Goal: Information Seeking & Learning: Understand process/instructions

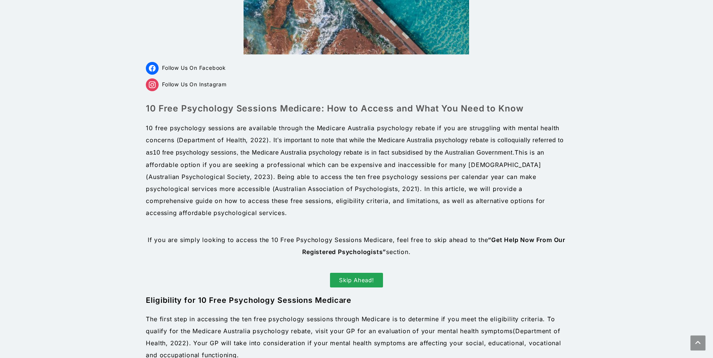
scroll to position [225, 0]
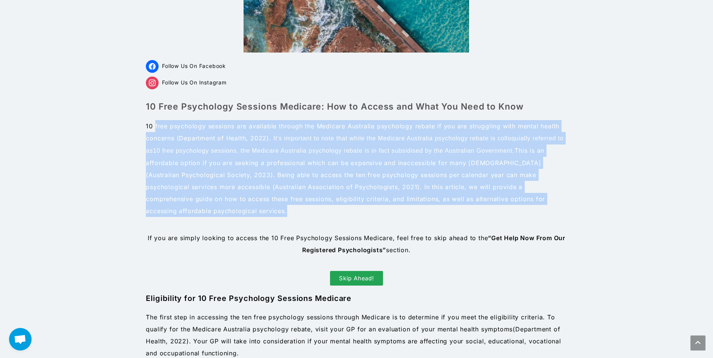
drag, startPoint x: 155, startPoint y: 126, endPoint x: 486, endPoint y: 213, distance: 342.3
click at [486, 213] on p "10 free psychology sessions are available through the Medicare Australia psycho…" at bounding box center [356, 168] width 421 height 97
click at [270, 211] on p "10 free psychology sessions are available through the Medicare Australia psycho…" at bounding box center [356, 168] width 421 height 97
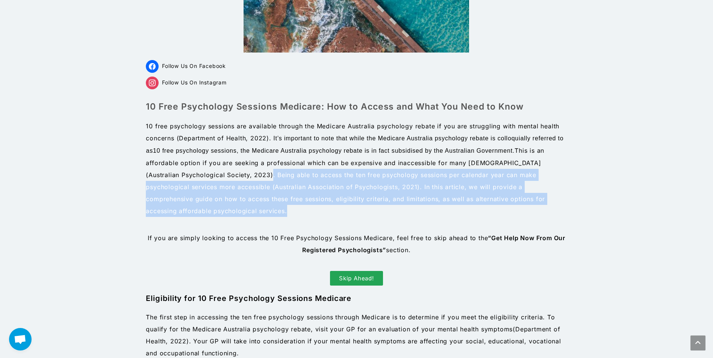
drag, startPoint x: 237, startPoint y: 173, endPoint x: 323, endPoint y: 211, distance: 94.2
click at [323, 211] on p "10 free psychology sessions are available through the Medicare Australia psycho…" at bounding box center [356, 168] width 421 height 97
drag, startPoint x: 323, startPoint y: 211, endPoint x: 339, endPoint y: 217, distance: 16.9
click at [339, 217] on p "10 free psychology sessions are available through the Medicare Australia psycho…" at bounding box center [356, 168] width 421 height 97
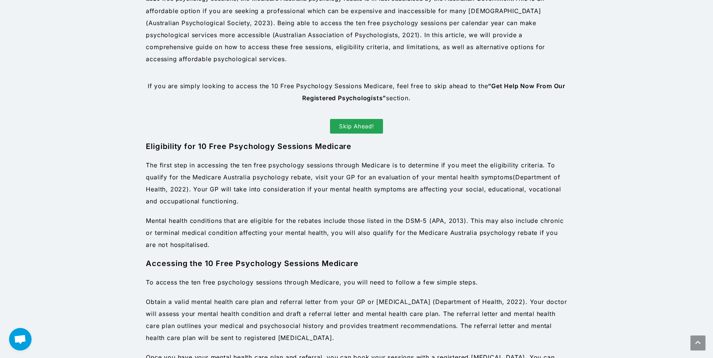
scroll to position [413, 0]
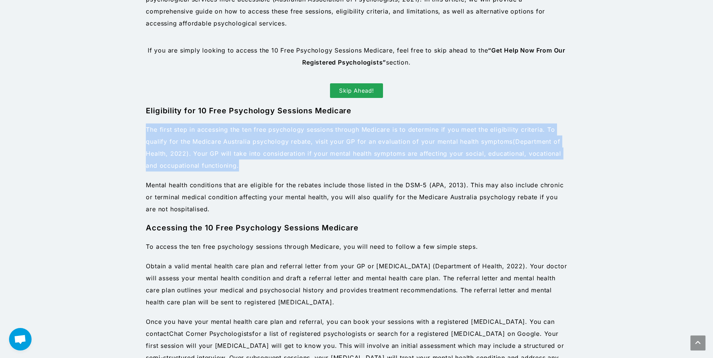
drag, startPoint x: 251, startPoint y: 170, endPoint x: 120, endPoint y: 129, distance: 136.9
click at [120, 129] on section "Follow Us On Facebook Follow Us On Instagram 10 Free Psychology Sessions Medica…" at bounding box center [356, 236] width 641 height 1200
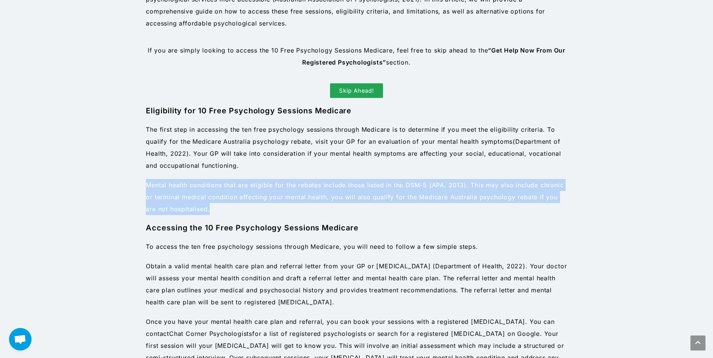
drag, startPoint x: 218, startPoint y: 211, endPoint x: 124, endPoint y: 182, distance: 98.2
click at [124, 182] on section "Follow Us On Facebook Follow Us On Instagram 10 Free Psychology Sessions Medica…" at bounding box center [356, 236] width 641 height 1200
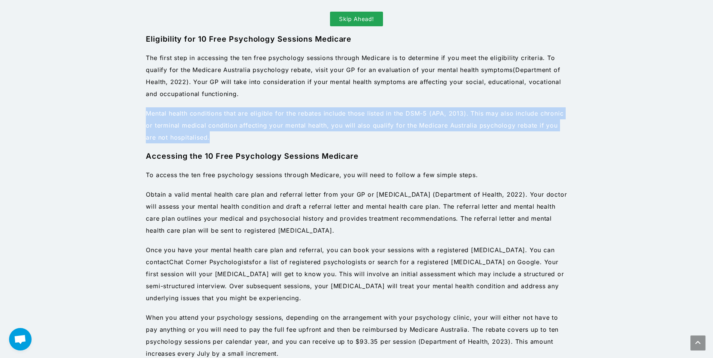
scroll to position [526, 0]
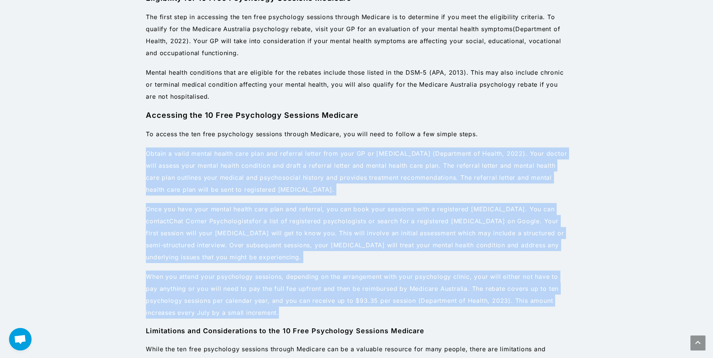
drag, startPoint x: 144, startPoint y: 152, endPoint x: 339, endPoint y: 312, distance: 252.3
click at [339, 312] on div "Follow Us On Facebook Follow Us On Instagram 10 Free Psychology Sessions Medica…" at bounding box center [356, 123] width 428 height 1200
drag, startPoint x: 339, startPoint y: 312, endPoint x: 315, endPoint y: 319, distance: 24.6
click at [315, 319] on p "When you attend your psychology sessions, depending on the arrangement with you…" at bounding box center [356, 295] width 421 height 48
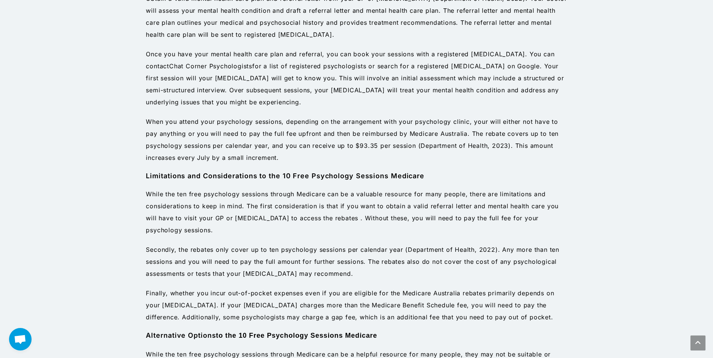
scroll to position [714, 0]
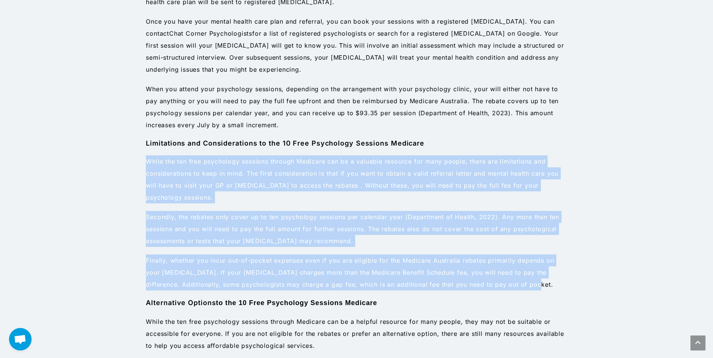
drag, startPoint x: 147, startPoint y: 157, endPoint x: 544, endPoint y: 291, distance: 419.3
click at [544, 291] on div "Eligibility for 10 Free Psychology Sessions Medicare The first step in accessin…" at bounding box center [356, 164] width 421 height 718
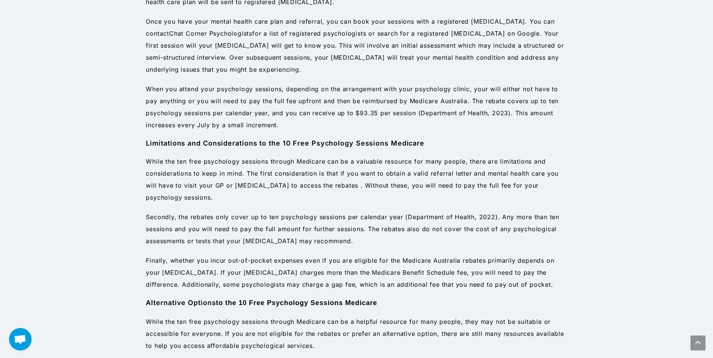
click at [454, 314] on div "Eligibility for 10 Free Psychology Sessions Medicare The first step in accessin…" at bounding box center [356, 164] width 421 height 718
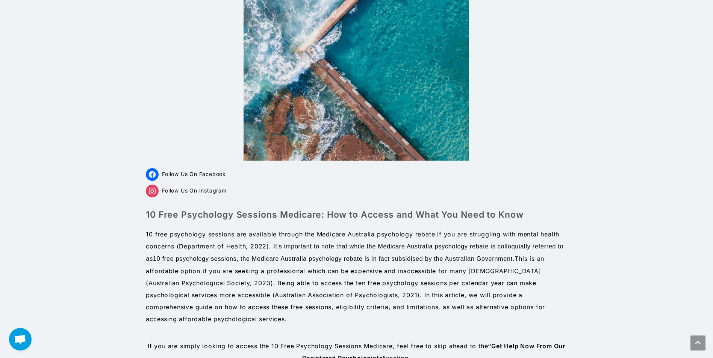
scroll to position [113, 0]
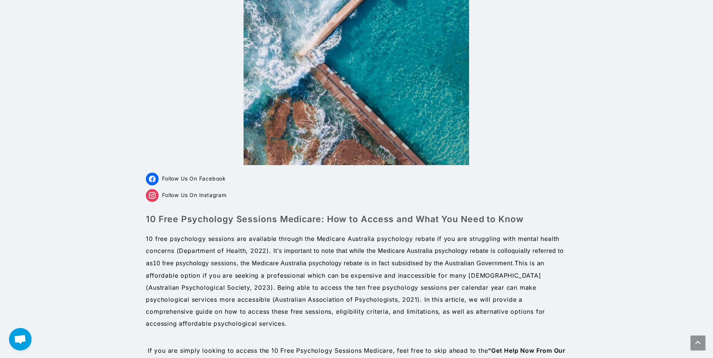
drag, startPoint x: 322, startPoint y: 321, endPoint x: 156, endPoint y: 173, distance: 222.2
